Goal: Connect with others: Participate in discussion

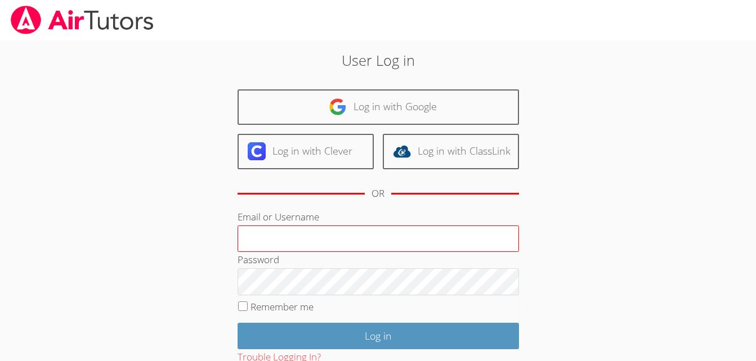
click at [254, 234] on input "Email or Username" at bounding box center [377, 239] width 281 height 27
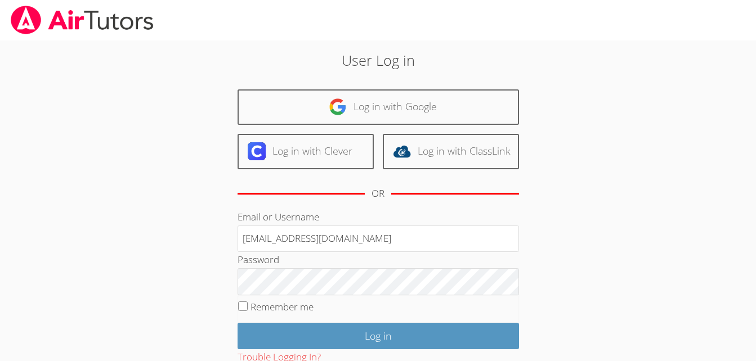
type input "[EMAIL_ADDRESS][DOMAIN_NAME]"
click at [241, 307] on input "Remember me" at bounding box center [243, 307] width 10 height 10
checkbox input "true"
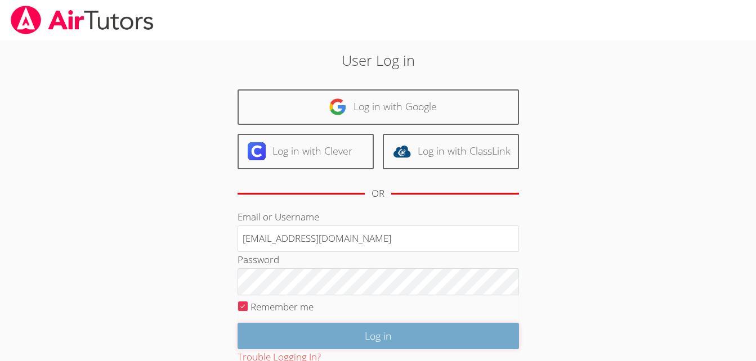
click at [326, 332] on input "Log in" at bounding box center [377, 336] width 281 height 26
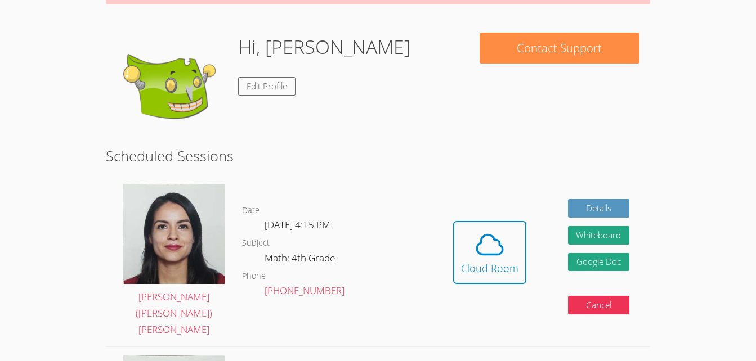
scroll to position [151, 0]
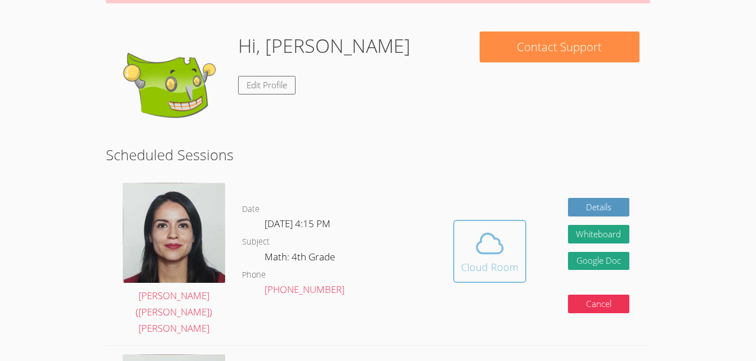
click at [484, 259] on div "Cloud Room" at bounding box center [489, 267] width 57 height 16
click at [501, 248] on icon at bounding box center [490, 244] width 32 height 32
click at [482, 248] on icon at bounding box center [490, 244] width 32 height 32
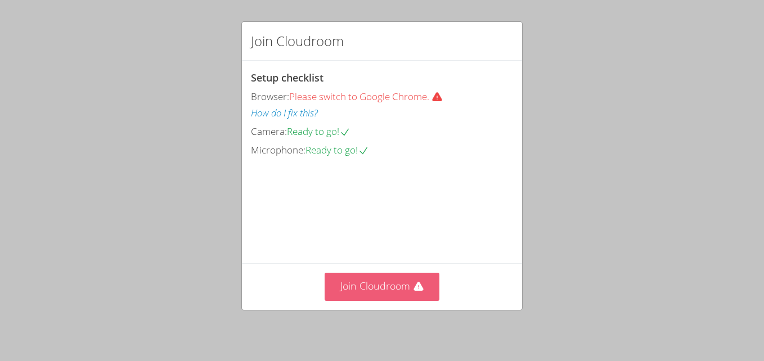
click at [389, 289] on button "Join Cloudroom" at bounding box center [382, 287] width 115 height 28
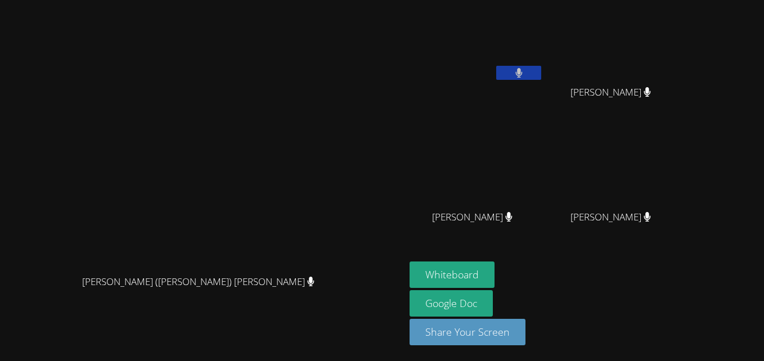
click at [118, 207] on video at bounding box center [202, 158] width 169 height 223
click at [118, 218] on video at bounding box center [202, 158] width 169 height 223
click at [380, 160] on div "Jacqueline (Jackie) Reynoza Jacqueline (Jackie) Reynoza Samantha Soriano Michae…" at bounding box center [382, 180] width 764 height 361
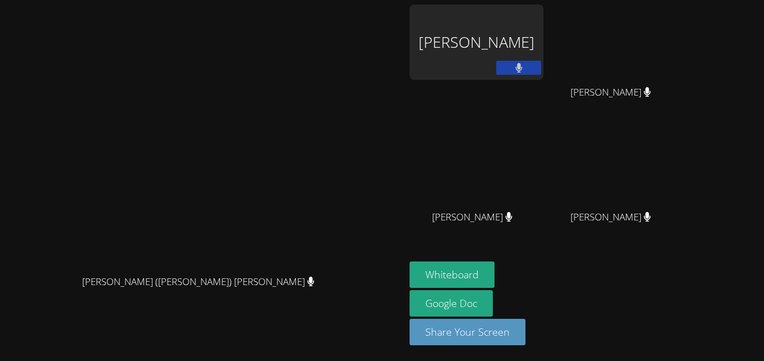
click at [502, 66] on div "Samantha Soriano" at bounding box center [477, 42] width 134 height 75
click at [518, 57] on div "Samantha Soriano" at bounding box center [477, 42] width 134 height 75
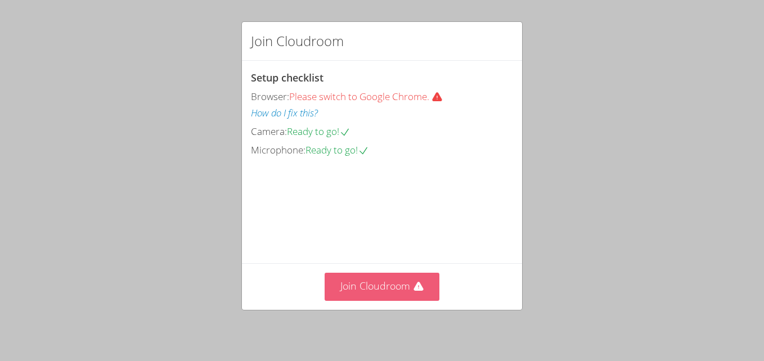
click at [376, 284] on button "Join Cloudroom" at bounding box center [382, 287] width 115 height 28
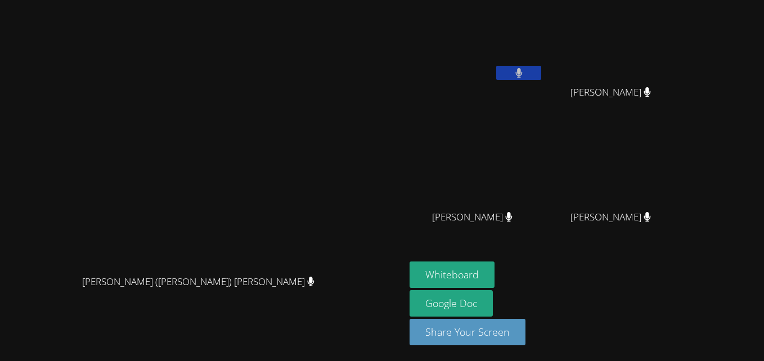
click at [543, 14] on video at bounding box center [477, 42] width 134 height 75
click at [543, 33] on video at bounding box center [477, 42] width 134 height 75
click at [522, 70] on icon at bounding box center [518, 73] width 7 height 10
click at [525, 70] on icon at bounding box center [519, 73] width 12 height 10
click at [523, 74] on icon at bounding box center [518, 73] width 7 height 10
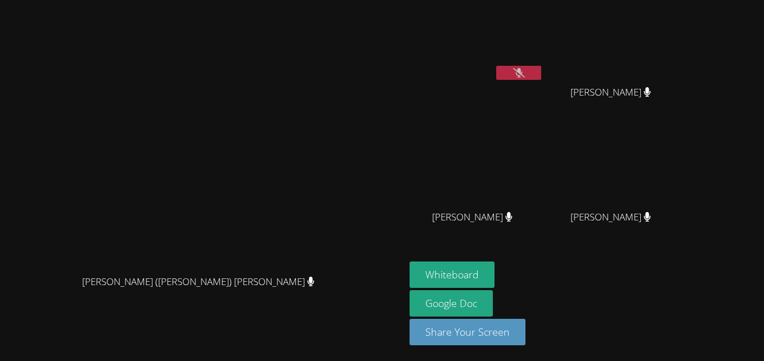
click at [543, 26] on video at bounding box center [477, 42] width 134 height 75
click at [543, 14] on video at bounding box center [477, 42] width 134 height 75
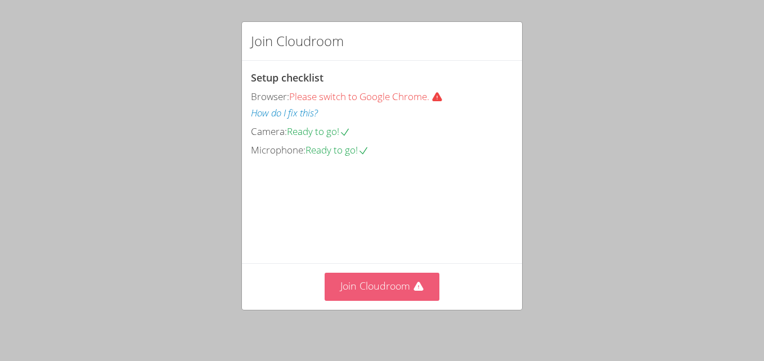
click at [376, 283] on button "Join Cloudroom" at bounding box center [382, 287] width 115 height 28
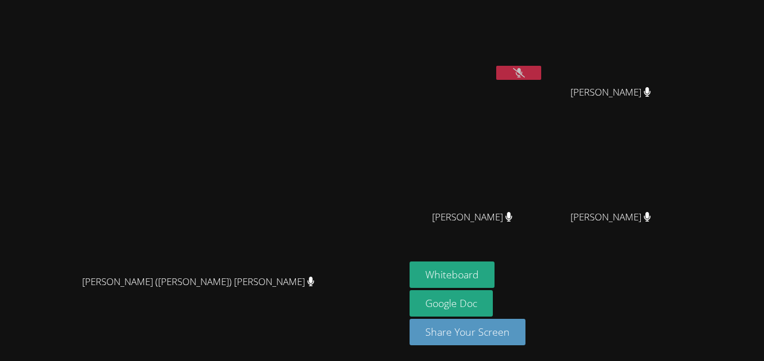
click at [525, 71] on icon at bounding box center [519, 73] width 12 height 10
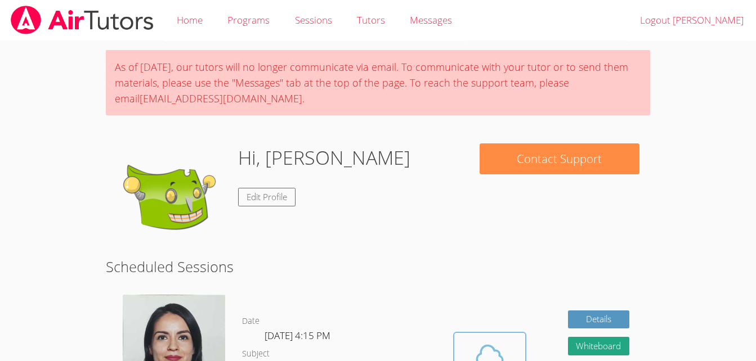
click at [490, 343] on icon at bounding box center [490, 356] width 32 height 32
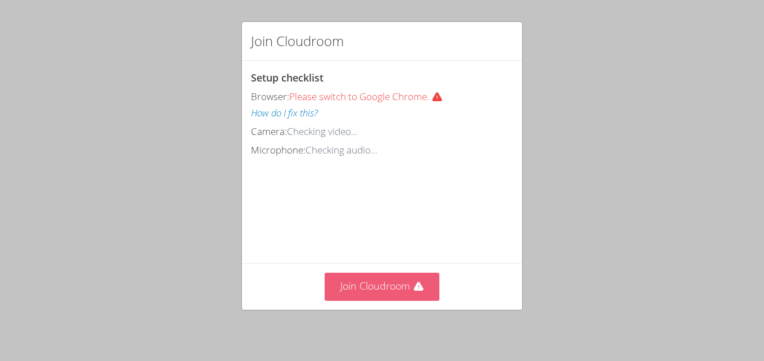
click at [370, 283] on button "Join Cloudroom" at bounding box center [382, 287] width 115 height 28
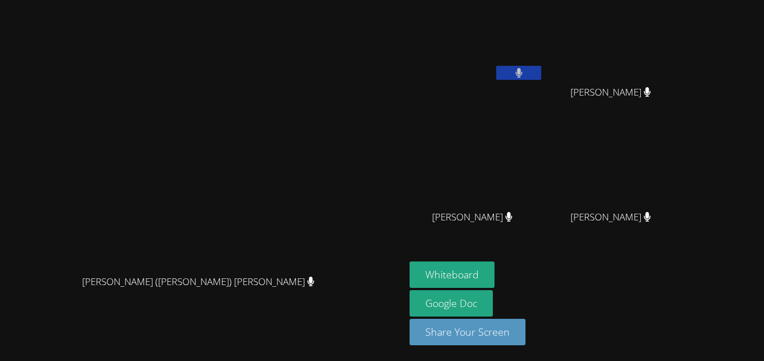
click at [517, 260] on aside "[PERSON_NAME] Ciarah [PERSON_NAME] Ciarah [PERSON_NAME] [PERSON_NAME] [PERSON_N…" at bounding box center [545, 180] width 281 height 361
click at [494, 263] on button "Whiteboard" at bounding box center [452, 275] width 85 height 26
